Goal: Task Accomplishment & Management: Manage account settings

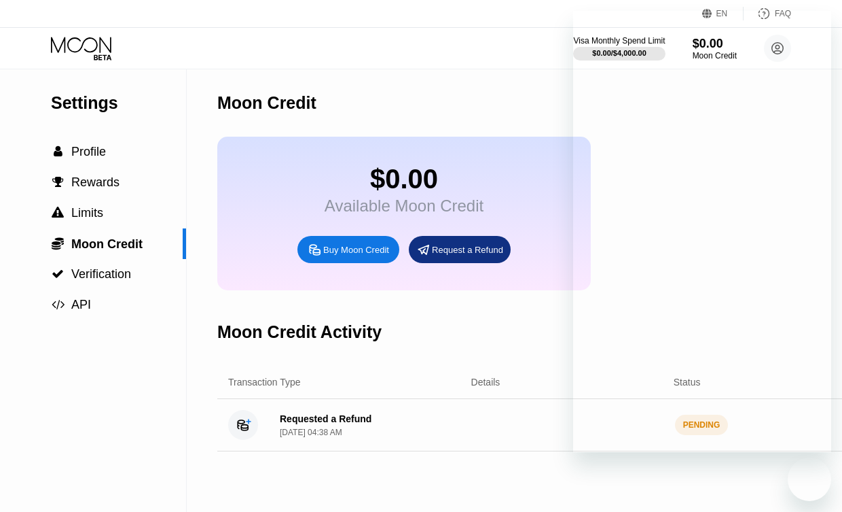
click at [111, 174] on div "Settings  Profile  Rewards  Limits  Moon Credit  Verification  API" at bounding box center [93, 290] width 187 height 442
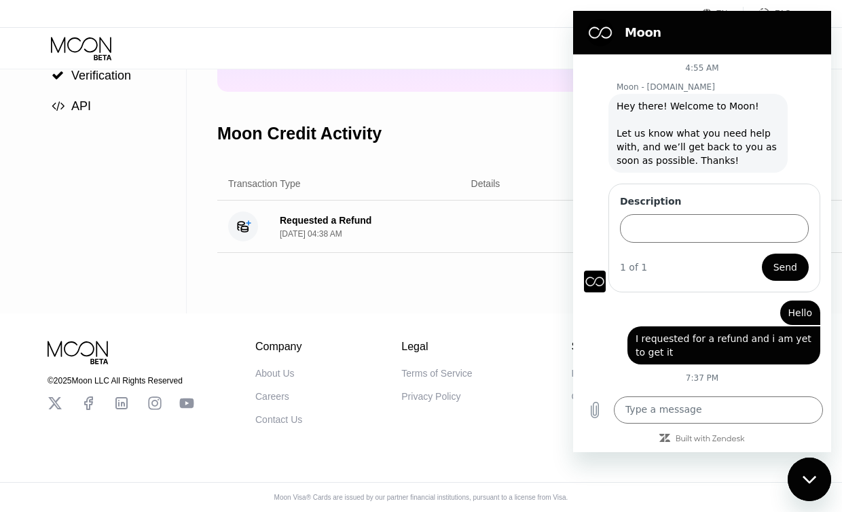
scroll to position [43, 0]
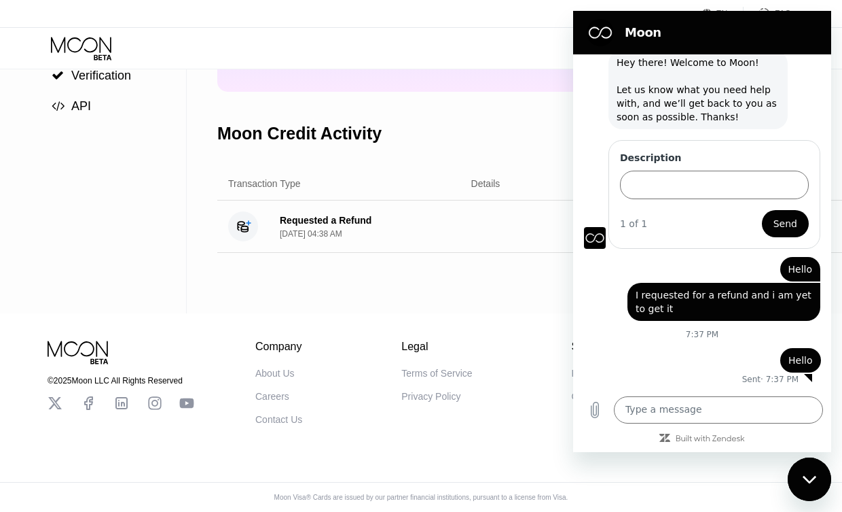
click at [39, 1] on div "EN Language Select an item Save FAQ" at bounding box center [421, 14] width 842 height 28
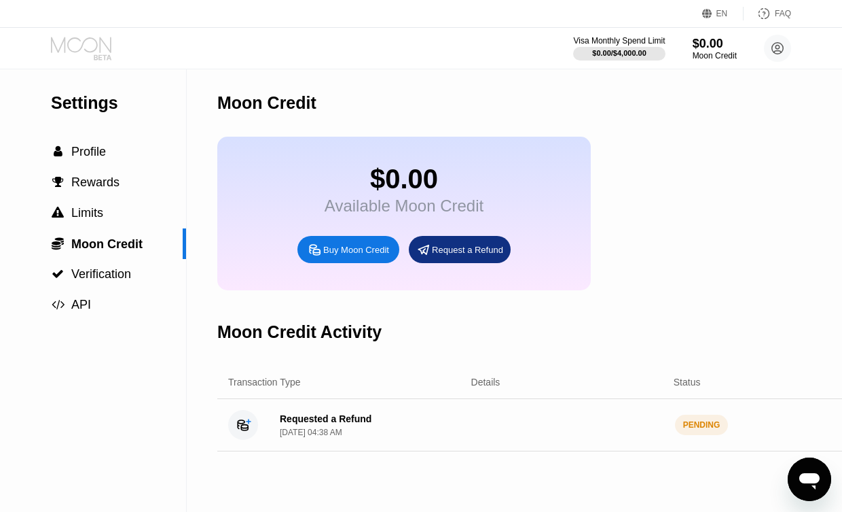
click at [74, 43] on icon at bounding box center [82, 49] width 63 height 24
